Goal: Information Seeking & Learning: Learn about a topic

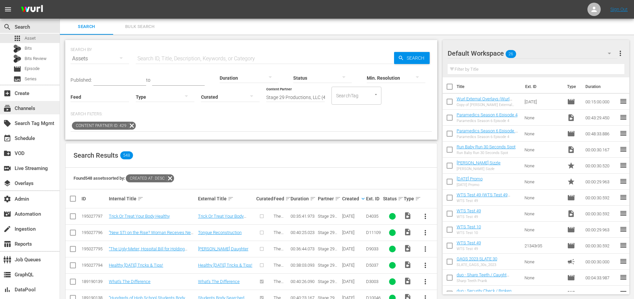
click at [21, 110] on div "subscriptions Channels" at bounding box center [18, 107] width 37 height 6
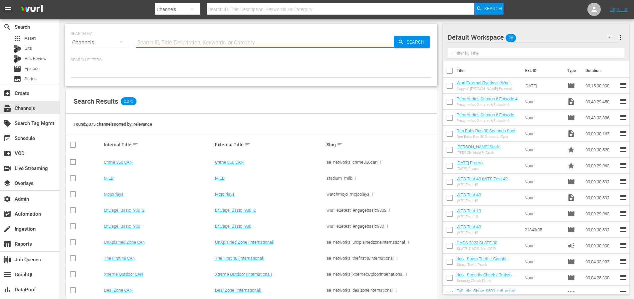
click at [172, 42] on input "text" at bounding box center [265, 43] width 258 height 16
click at [186, 39] on input "text" at bounding box center [265, 43] width 258 height 16
type input "maverick"
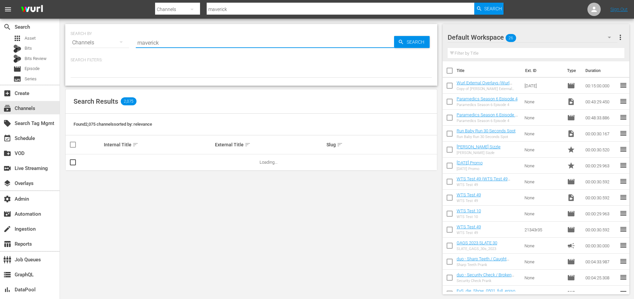
type input "maverick"
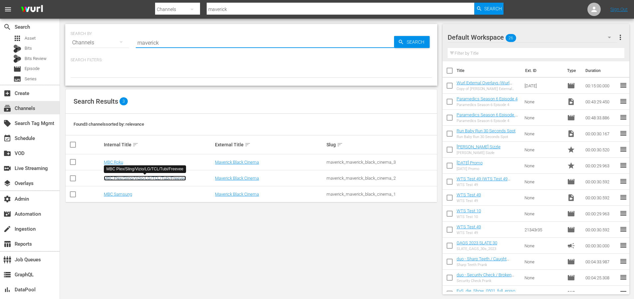
click at [168, 178] on link "MBC Plex/Sling/Vizio/LG/TCL/Tubi/Freevee" at bounding box center [145, 178] width 82 height 5
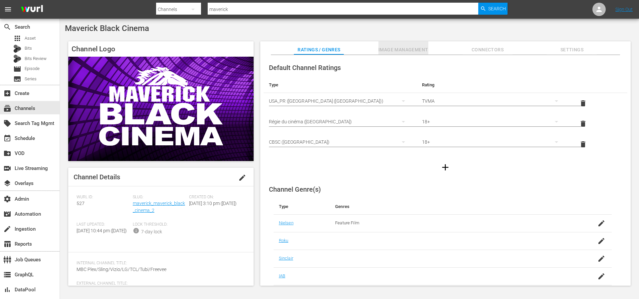
click at [396, 51] on span "Image Management" at bounding box center [404, 50] width 50 height 8
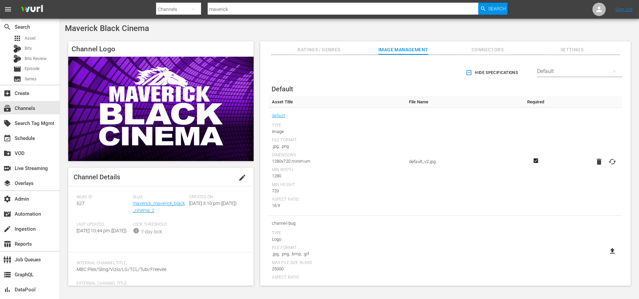
click at [555, 72] on div "Default" at bounding box center [580, 71] width 85 height 19
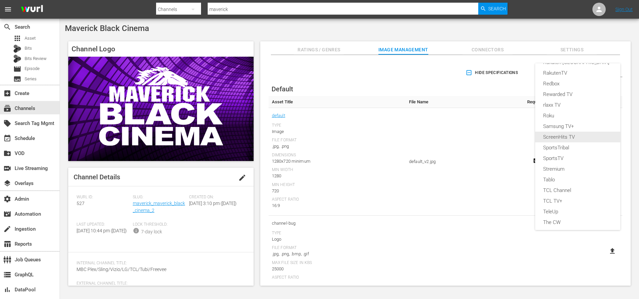
scroll to position [256, 0]
click at [552, 189] on div "VIDAA" at bounding box center [578, 187] width 69 height 11
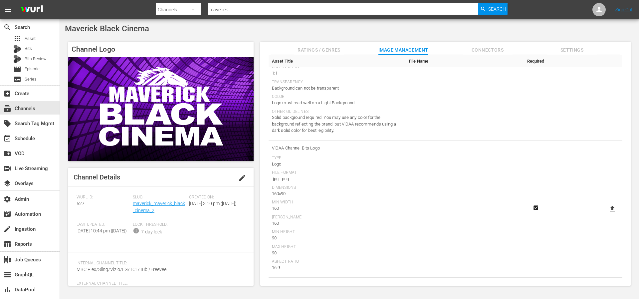
scroll to position [343, 0]
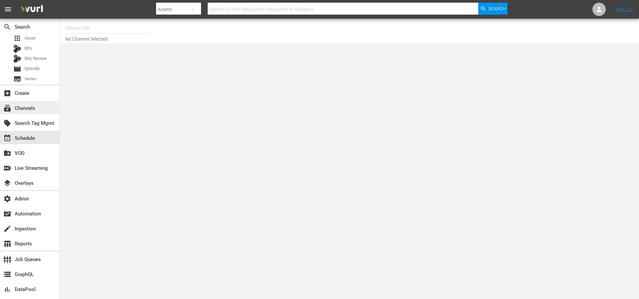
click at [28, 110] on div "subscriptions Channels" at bounding box center [18, 107] width 37 height 6
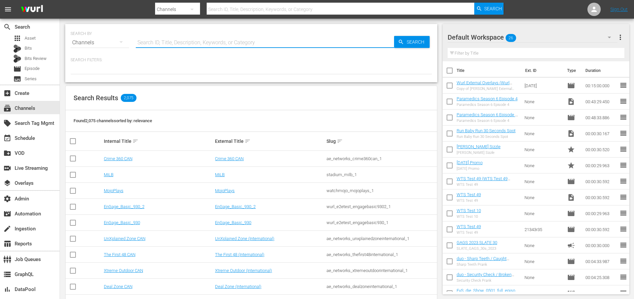
click at [161, 40] on input "text" at bounding box center [265, 43] width 258 height 16
type input "msg"
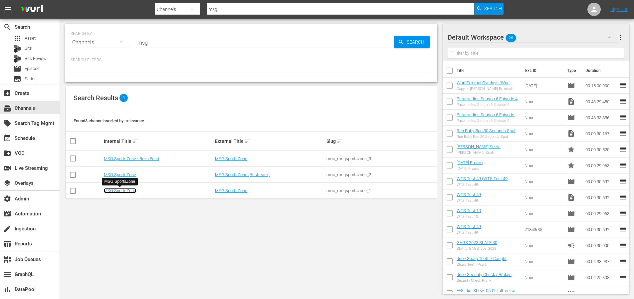
click at [114, 191] on link "MSG SportsZone" at bounding box center [120, 190] width 32 height 5
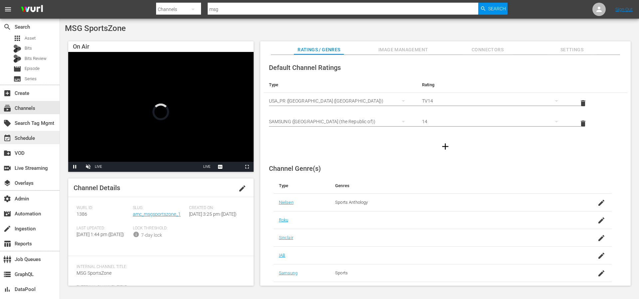
click at [35, 139] on div "event_available Schedule" at bounding box center [18, 137] width 37 height 6
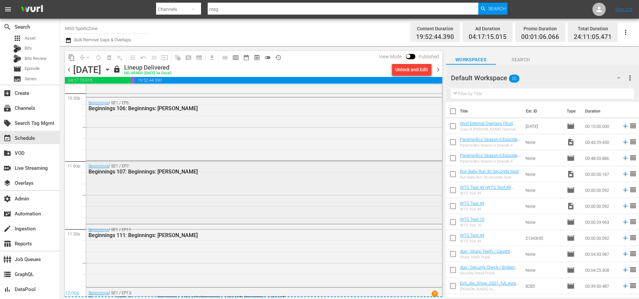
scroll to position [3103, 0]
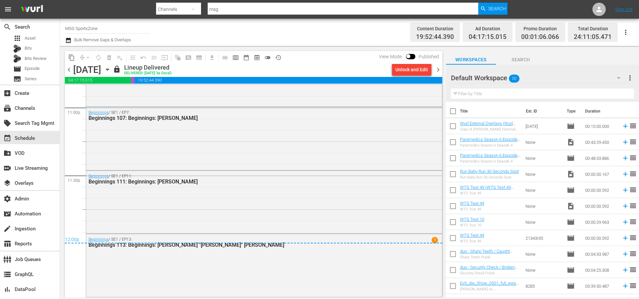
click at [439, 70] on span "chevron_right" at bounding box center [438, 70] width 8 height 8
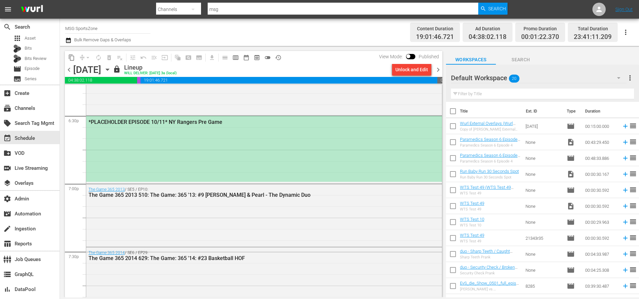
scroll to position [2482, 0]
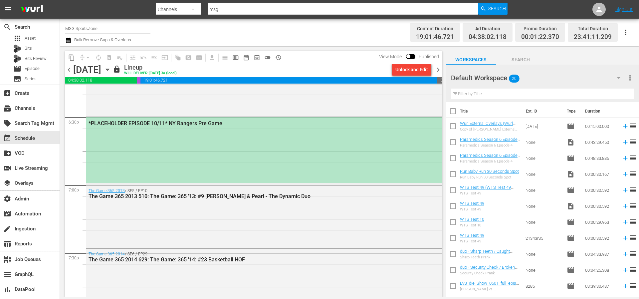
click at [279, 143] on div "*PLACEHOLDER EPISODE 10/11* NY Rangers Pre Game" at bounding box center [264, 150] width 356 height 66
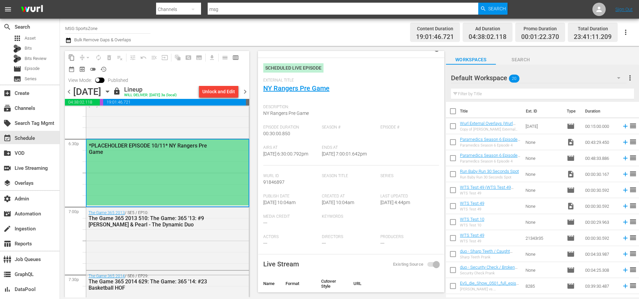
scroll to position [12, 0]
click at [283, 84] on link "NY Rangers Pre Game" at bounding box center [296, 88] width 66 height 8
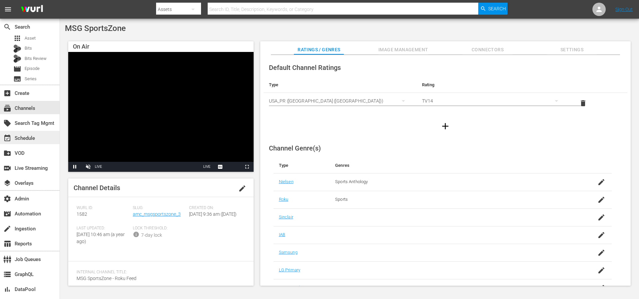
click at [35, 138] on div "event_available Schedule" at bounding box center [18, 137] width 37 height 6
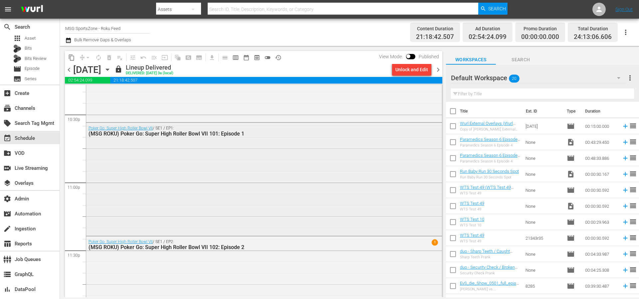
scroll to position [3080, 0]
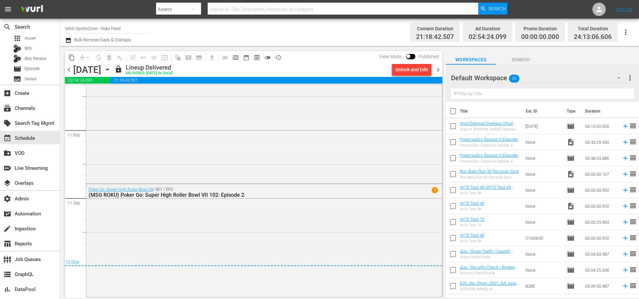
click at [438, 70] on span "chevron_right" at bounding box center [438, 70] width 8 height 8
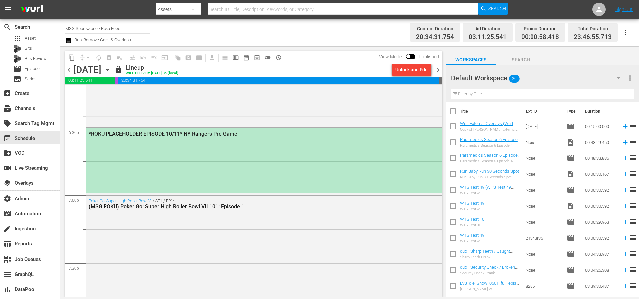
scroll to position [2461, 0]
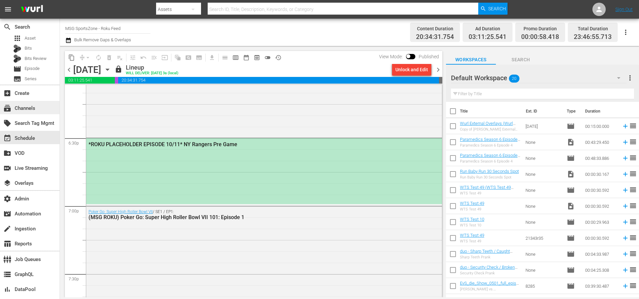
click at [32, 109] on div "subscriptions Channels" at bounding box center [18, 107] width 37 height 6
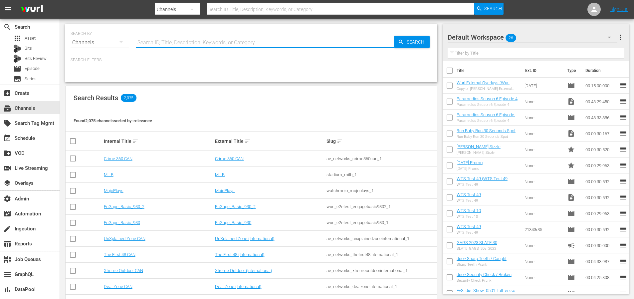
click at [174, 45] on input "text" at bounding box center [265, 43] width 258 height 16
type input "rugby"
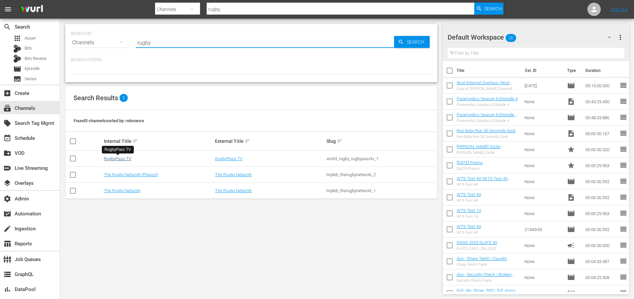
type input "rugby"
click at [122, 158] on link "RugbyPass TV" at bounding box center [118, 158] width 28 height 5
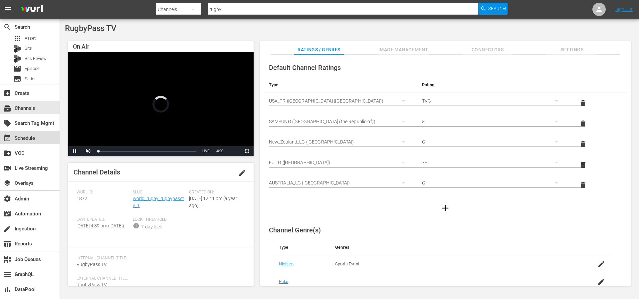
click at [33, 140] on div "event_available Schedule" at bounding box center [18, 137] width 37 height 6
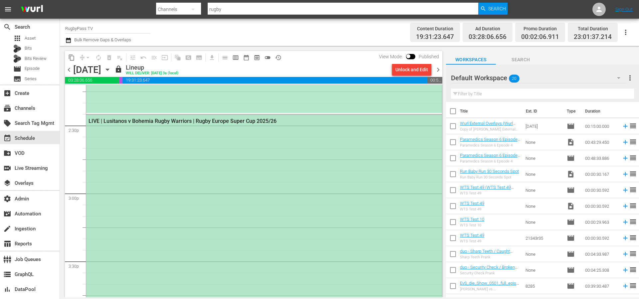
scroll to position [1906, 0]
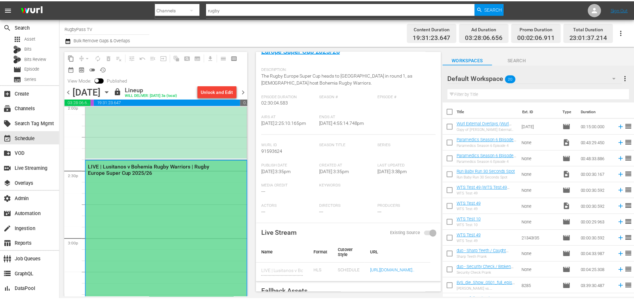
scroll to position [151, 0]
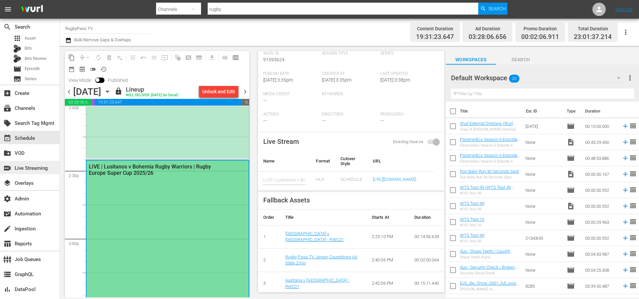
click at [32, 167] on div "switch_video Live Streaming" at bounding box center [18, 167] width 37 height 6
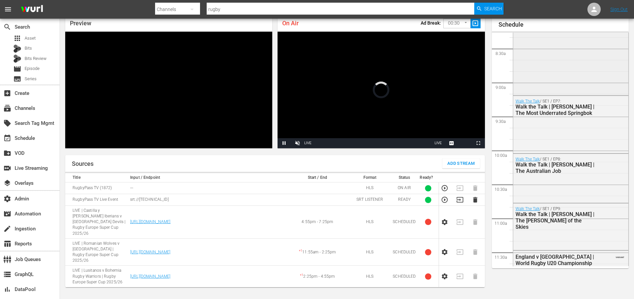
scroll to position [628, 0]
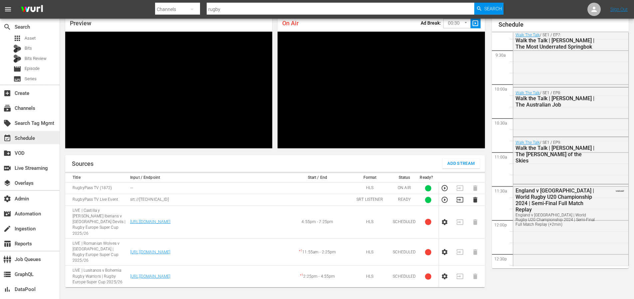
click at [30, 142] on div "event_available Schedule" at bounding box center [30, 137] width 60 height 13
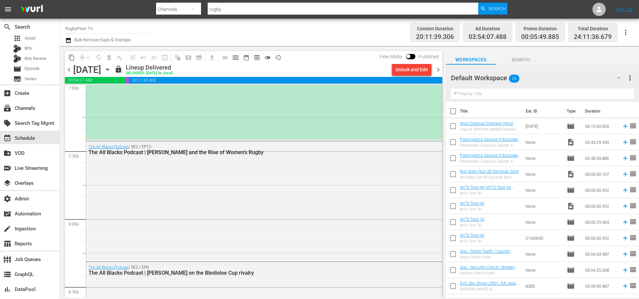
scroll to position [2592, 0]
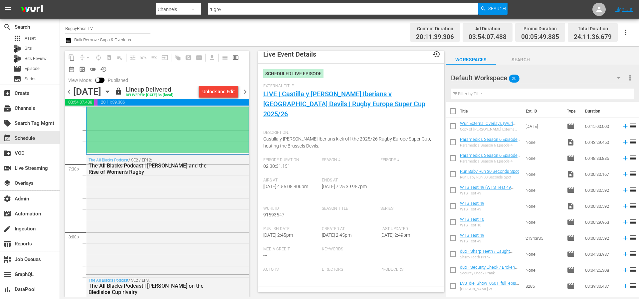
scroll to position [0, 0]
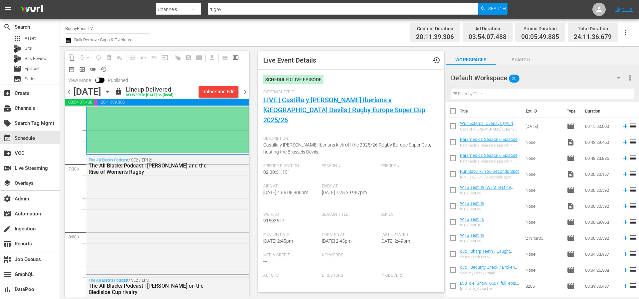
click at [33, 114] on div "subscriptions Channels" at bounding box center [30, 107] width 60 height 15
click at [37, 109] on div "subscriptions Channels" at bounding box center [18, 107] width 37 height 6
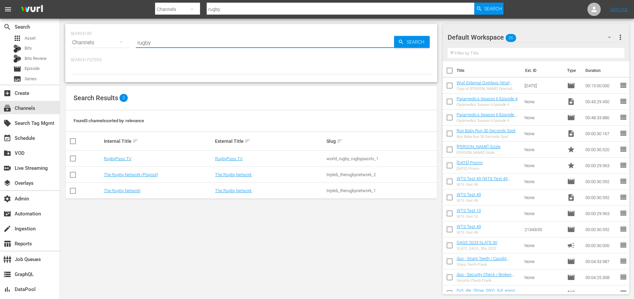
drag, startPoint x: 170, startPoint y: 42, endPoint x: 113, endPoint y: 44, distance: 57.0
click at [113, 44] on div "SEARCH BY Search By Channels Search ID, Title, Description, Keywords, or Catego…" at bounding box center [252, 39] width 362 height 24
type input "msg"
click at [121, 159] on link "MSG SportsZone - Roku Feed" at bounding box center [131, 158] width 55 height 5
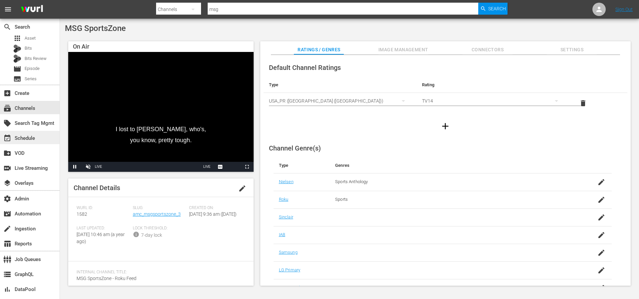
click at [30, 137] on div "event_available Schedule" at bounding box center [18, 137] width 37 height 6
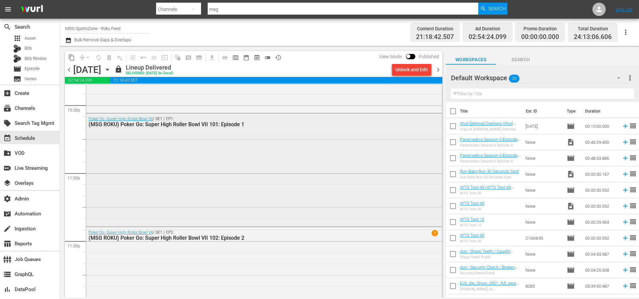
scroll to position [3080, 0]
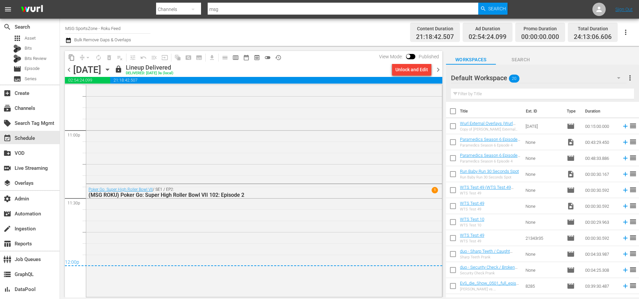
click at [439, 70] on span "chevron_right" at bounding box center [438, 70] width 8 height 8
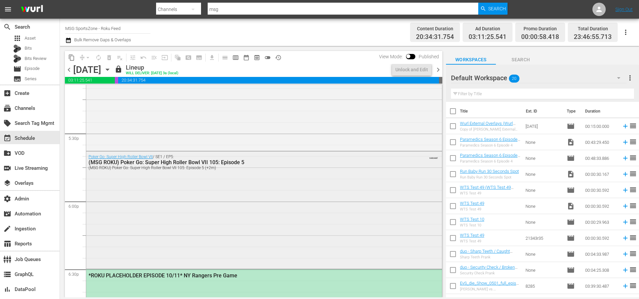
scroll to position [2438, 0]
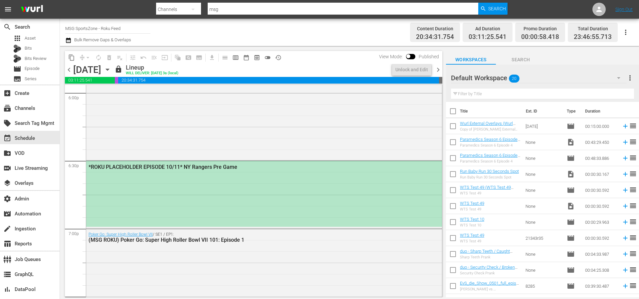
click at [249, 192] on div "*ROKU PLACEHOLDER EPISODE 10/11* NY Rangers Pre Game" at bounding box center [264, 194] width 356 height 66
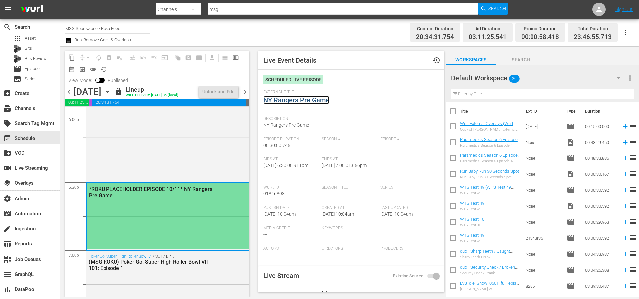
click at [308, 103] on link "NY Rangers Pre Game" at bounding box center [296, 100] width 66 height 8
